Goal: Task Accomplishment & Management: Manage account settings

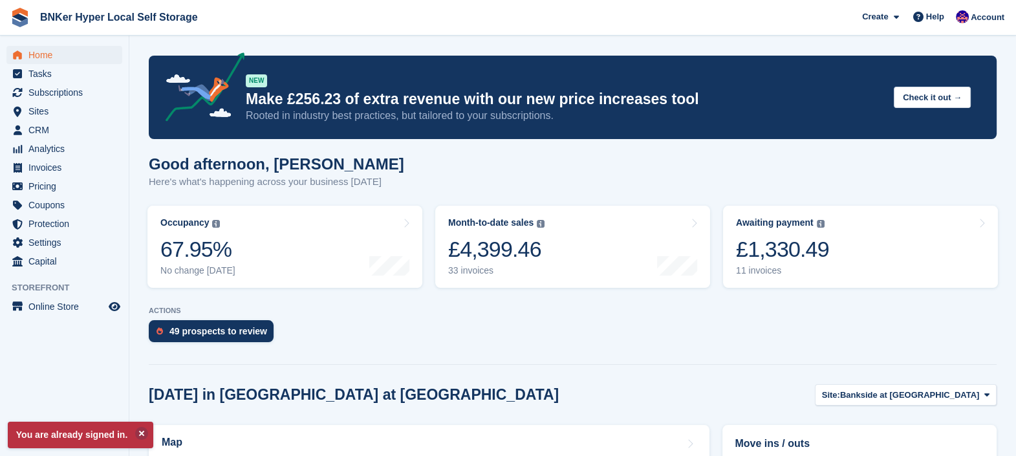
click at [217, 333] on div "49 prospects to review" at bounding box center [219, 331] width 98 height 10
